Goal: Book appointment/travel/reservation

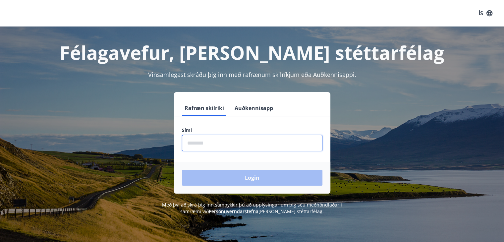
click at [228, 144] on input "phone" at bounding box center [252, 143] width 140 height 16
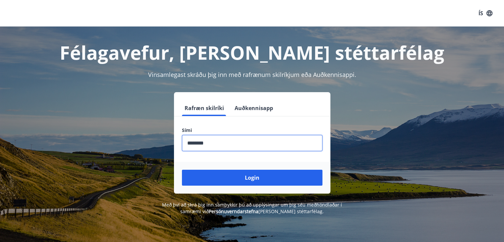
type input "********"
click at [182, 170] on button "Login" at bounding box center [252, 178] width 140 height 16
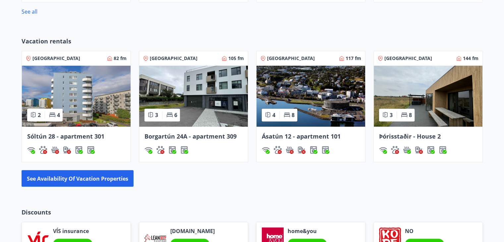
scroll to position [385, 0]
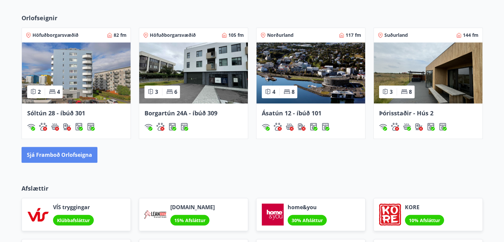
drag, startPoint x: 422, startPoint y: 67, endPoint x: 72, endPoint y: 162, distance: 362.6
click at [72, 162] on button "Sjá framboð orlofseigna" at bounding box center [60, 155] width 76 height 16
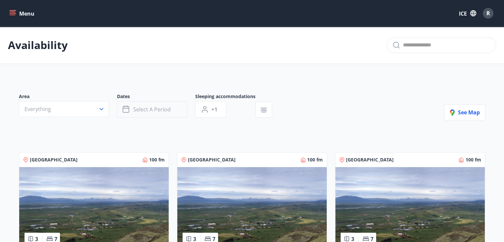
click at [143, 105] on button "Select a period" at bounding box center [152, 109] width 70 height 17
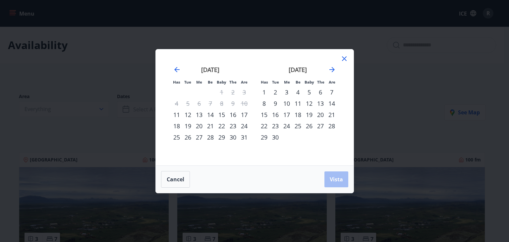
click at [304, 125] on div "26" at bounding box center [308, 125] width 11 height 11
click at [276, 135] on font "30" at bounding box center [275, 137] width 7 height 8
click at [339, 174] on button "Vista" at bounding box center [336, 179] width 24 height 16
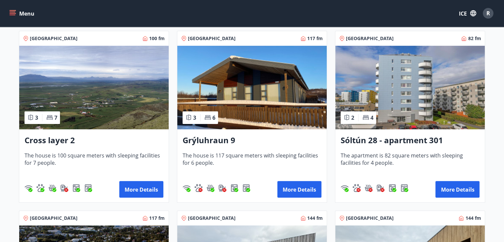
scroll to position [147, 0]
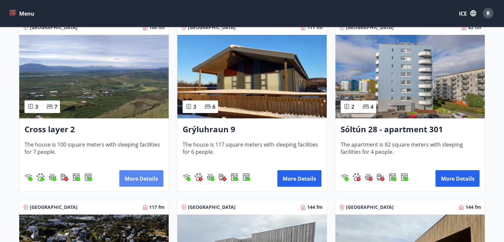
click at [146, 182] on font "More details" at bounding box center [141, 178] width 33 height 7
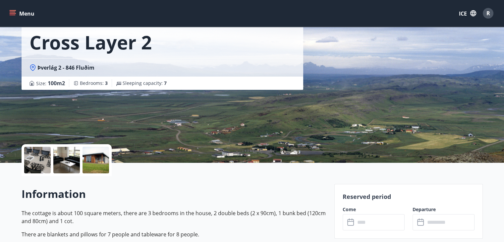
scroll to position [126, 0]
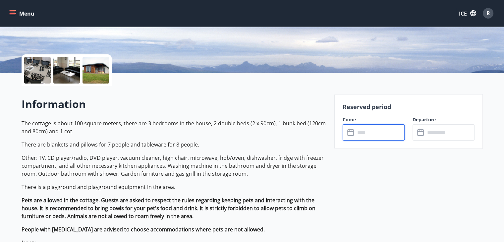
click at [362, 129] on input "text" at bounding box center [379, 132] width 49 height 16
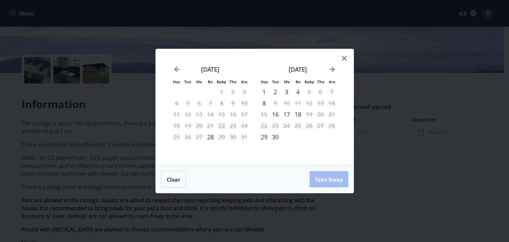
drag, startPoint x: 345, startPoint y: 56, endPoint x: 315, endPoint y: 60, distance: 31.1
click at [315, 60] on div "Has Tue Me Be Baby The Are Has Tue Me Be Baby The Are July 2025 1 2 3 4 5 6 7 8…" at bounding box center [255, 107] width 198 height 116
click at [331, 68] on icon "Move forward to switch to the next month." at bounding box center [332, 69] width 8 height 8
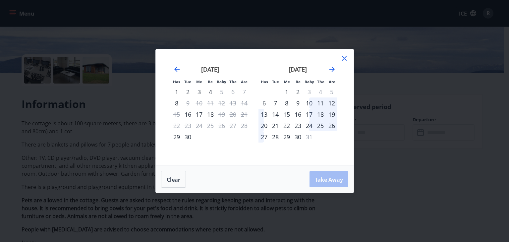
click at [413, 168] on div "Has Tue Me Be Baby The Are Has Tue Me Be Baby The Are August 2025 1 2 3 4 5 6 7…" at bounding box center [254, 121] width 509 height 242
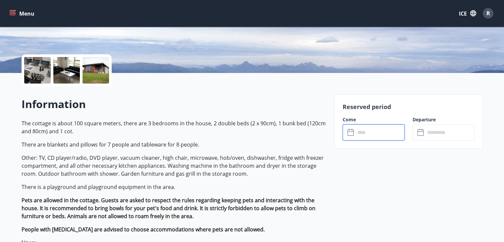
scroll to position [308, 0]
